Goal: Register for event/course

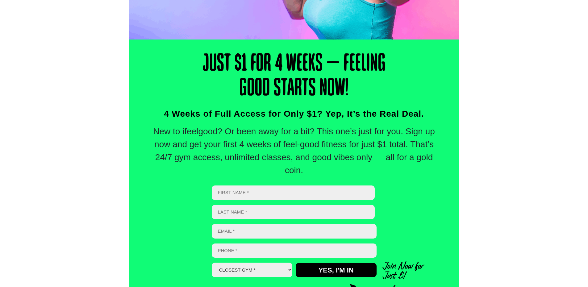
scroll to position [216, 0]
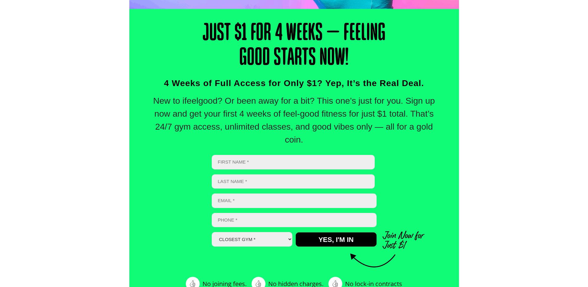
click at [212, 155] on input "First" at bounding box center [293, 162] width 163 height 15
type input "[PERSON_NAME]"
click at [212, 194] on input "Email *" at bounding box center [294, 201] width 165 height 15
click at [212, 232] on select "Closest Gym * Alexandra Hills Calamvale Coopers Plains Middle Park Oxley Park R…" at bounding box center [252, 239] width 81 height 15
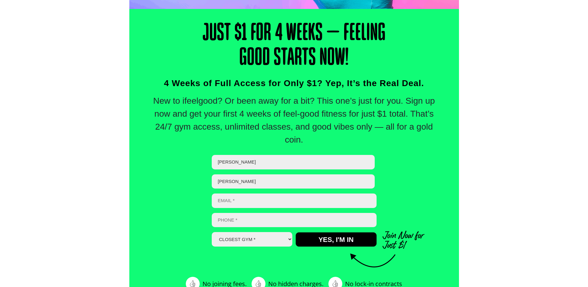
select select "[GEOGRAPHIC_DATA]"
click at [212, 232] on select "Closest Gym * Alexandra Hills Calamvale Coopers Plains Middle Park Oxley Park R…" at bounding box center [252, 239] width 81 height 15
click at [212, 194] on input "Email *" at bounding box center [294, 201] width 165 height 15
type input "v"
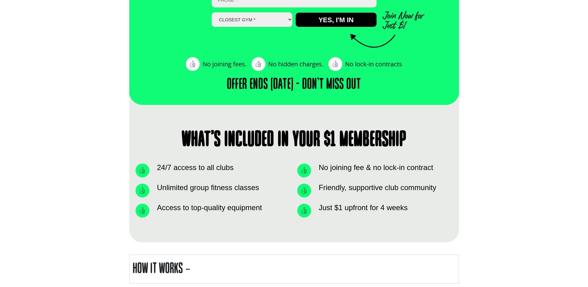
scroll to position [370, 0]
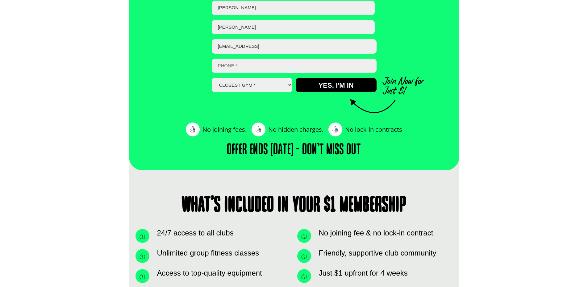
type input "victorcamphill@gmail"
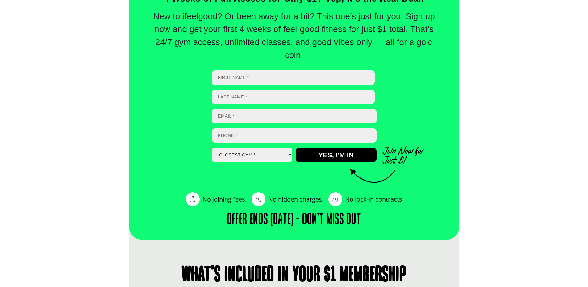
scroll to position [309, 0]
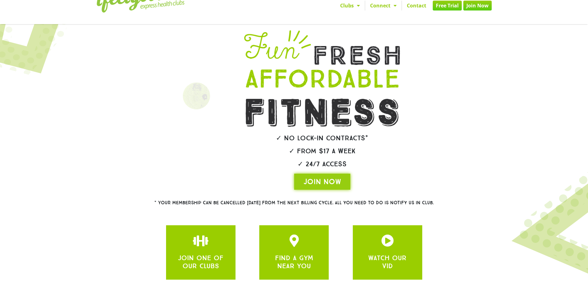
scroll to position [63, 0]
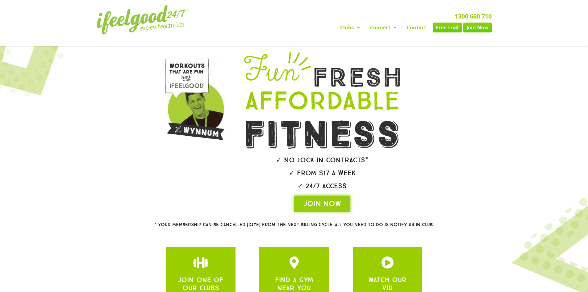
click at [444, 29] on link "Free Trial" at bounding box center [447, 28] width 29 height 10
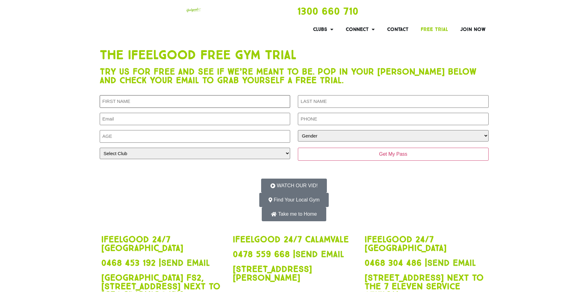
click at [172, 100] on input "First Name (Required)" at bounding box center [195, 101] width 190 height 13
type input "[PERSON_NAME]"
click at [137, 119] on input "Email (Required)" at bounding box center [195, 119] width 190 height 13
click at [150, 116] on input "Email (Required)" at bounding box center [195, 119] width 190 height 13
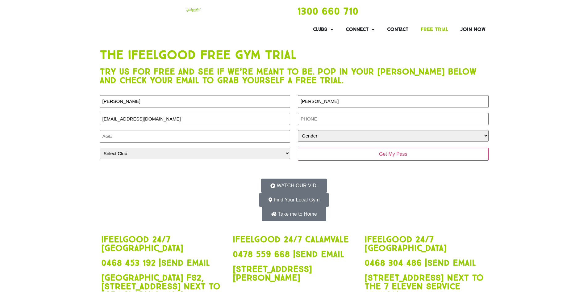
type input "victorcamphill@gmail.com"
click at [319, 118] on input "Phone (Required)" at bounding box center [393, 119] width 190 height 13
type input "0493213752"
click at [162, 134] on input "Age (Required)" at bounding box center [195, 136] width 190 height 13
type input "16"
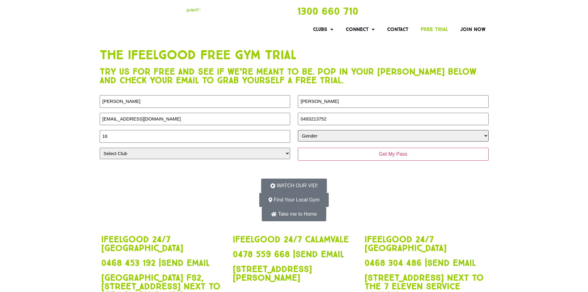
click at [324, 141] on select "Gender Male Female" at bounding box center [393, 135] width 190 height 11
select select "Male"
click at [298, 130] on select "Gender Male Female" at bounding box center [393, 135] width 190 height 11
click at [185, 154] on select "Select Club Alexandra Hills Calamvale Coopers Plains Middle Park Oxenford Oxley…" at bounding box center [195, 153] width 190 height 11
click at [100, 148] on select "Select Club Alexandra Hills Calamvale Coopers Plains Middle Park Oxenford Oxley…" at bounding box center [195, 153] width 190 height 11
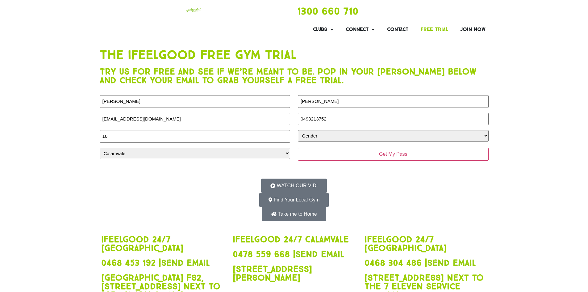
drag, startPoint x: 131, startPoint y: 154, endPoint x: 128, endPoint y: 160, distance: 5.8
click at [131, 156] on select "Select Club Alexandra Hills Calamvale Coopers Plains Middle Park Oxenford Oxley…" at bounding box center [195, 153] width 190 height 11
select select "[GEOGRAPHIC_DATA]"
click at [100, 148] on select "Select Club Alexandra Hills Calamvale Coopers Plains Middle Park Oxenford Oxley…" at bounding box center [195, 153] width 190 height 11
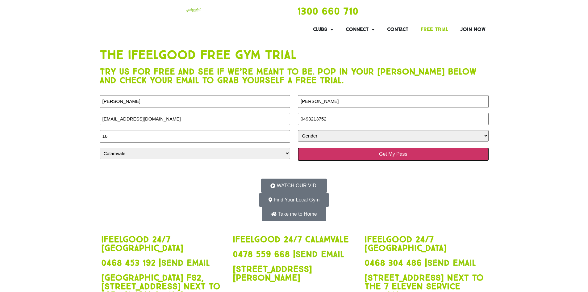
click at [400, 153] on input "Get My Pass" at bounding box center [393, 154] width 190 height 13
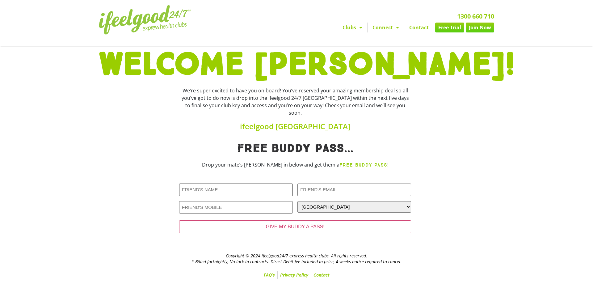
click at [250, 184] on input "Friends Name (Required)" at bounding box center [236, 189] width 114 height 13
click at [222, 185] on input "Friends Name (Required)" at bounding box center [236, 189] width 114 height 13
click at [449, 177] on div at bounding box center [454, 191] width 80 height 105
click at [253, 183] on input "Friends Name (Required)" at bounding box center [236, 189] width 114 height 13
type input "R"
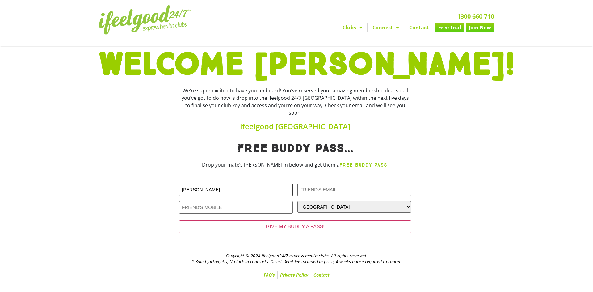
type input "[PERSON_NAME]"
click at [317, 183] on input "Friends Email (Required)" at bounding box center [354, 189] width 114 height 13
type input "[EMAIL_ADDRESS][DOMAIN_NAME]"
click at [251, 201] on input "Friends Phone (Required)" at bounding box center [236, 207] width 114 height 13
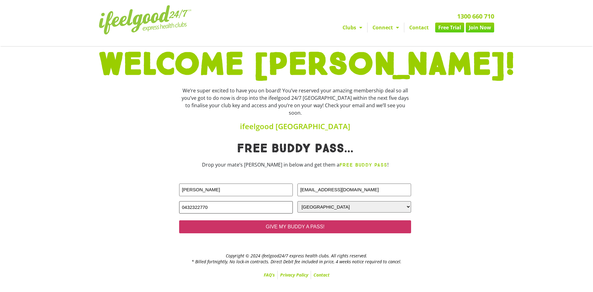
type input "0432322770"
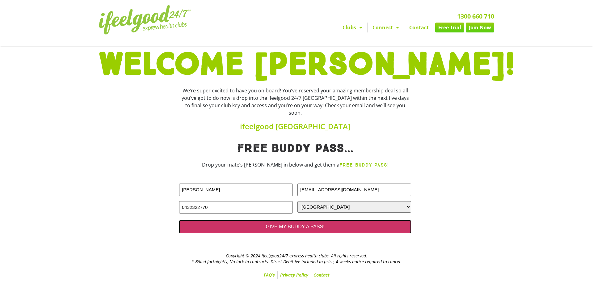
click at [285, 222] on input "GIVE MY BUDDY A PASS!" at bounding box center [295, 226] width 232 height 13
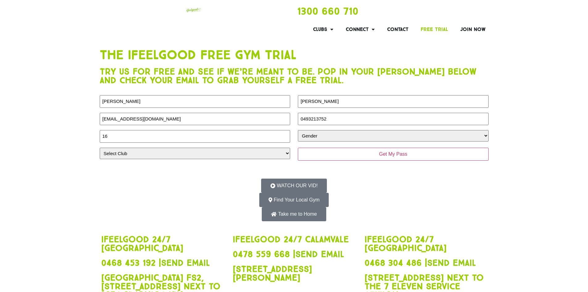
select select "[DEMOGRAPHIC_DATA]"
select select "[GEOGRAPHIC_DATA]"
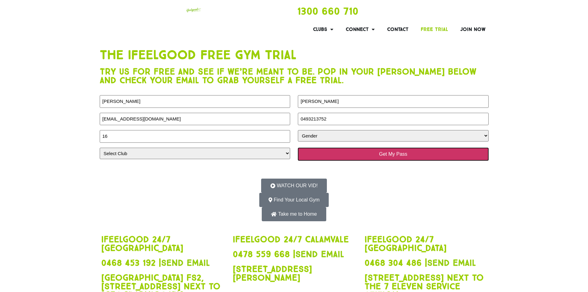
click at [369, 157] on input "Get My Pass" at bounding box center [393, 154] width 190 height 13
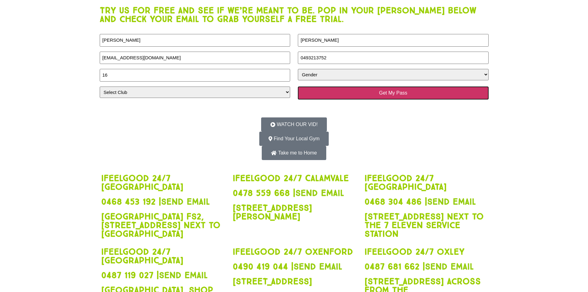
scroll to position [62, 0]
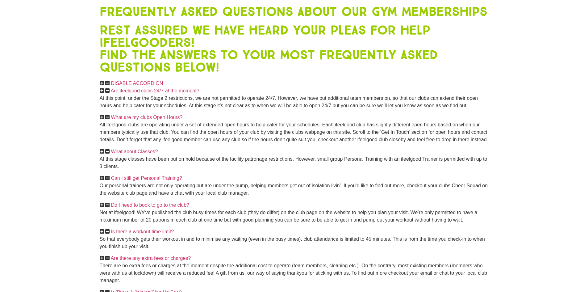
scroll to position [154, 0]
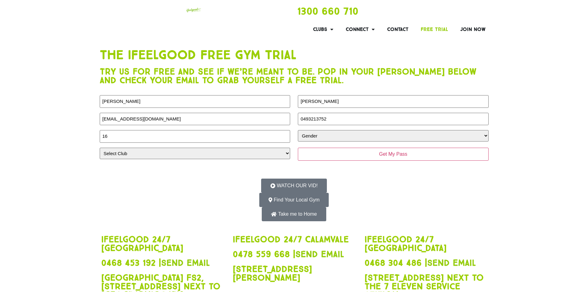
select select "[DEMOGRAPHIC_DATA]"
select select "[GEOGRAPHIC_DATA]"
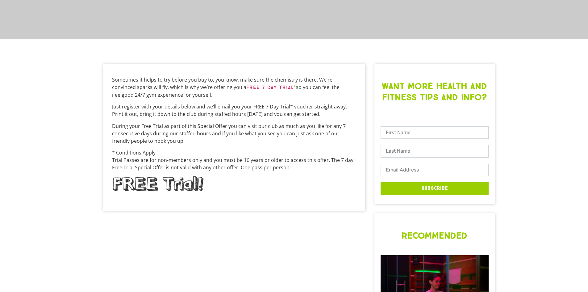
scroll to position [133, 0]
